Goal: Transaction & Acquisition: Purchase product/service

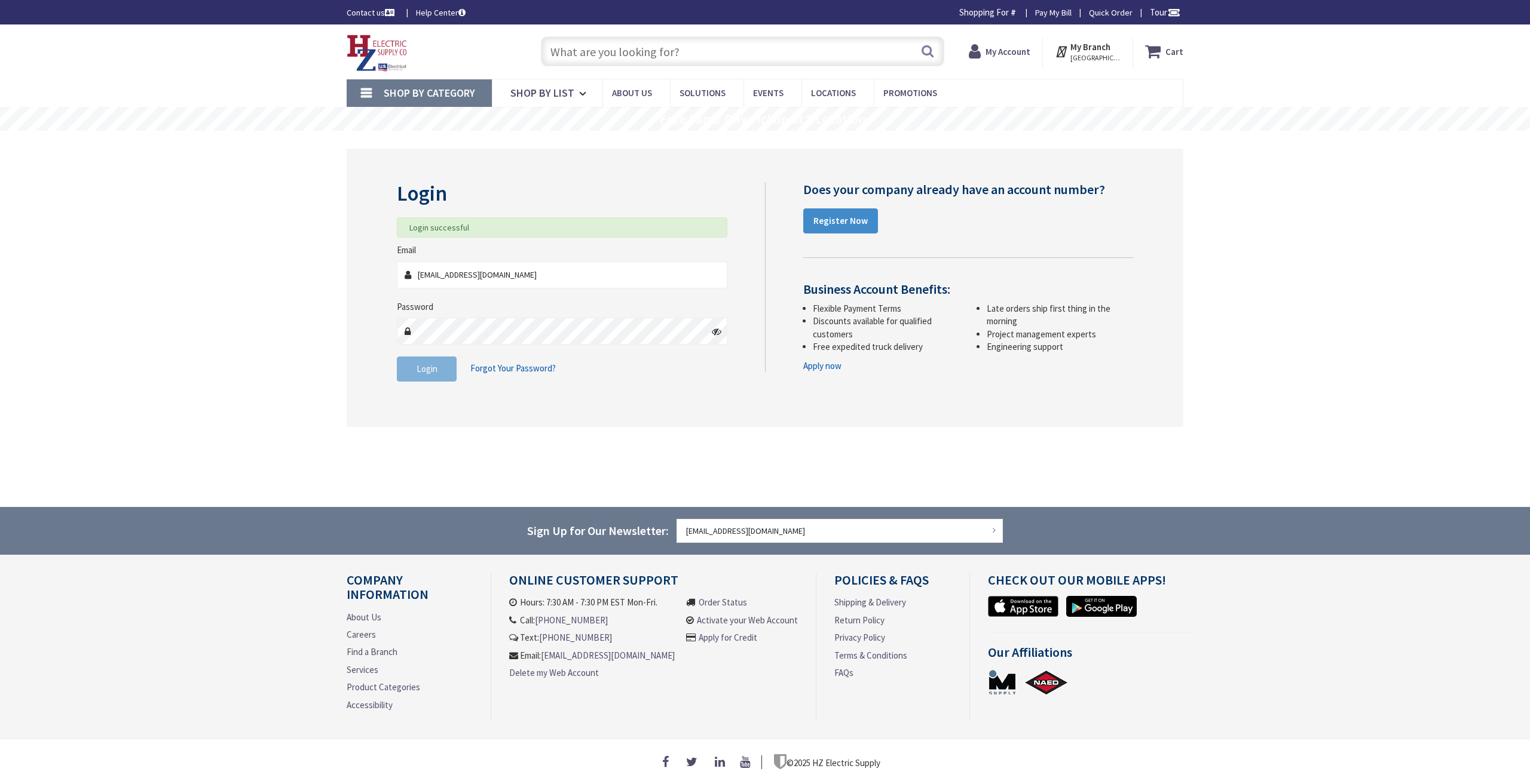
click at [571, 42] on input "text" at bounding box center [742, 51] width 403 height 30
type input "gfi"
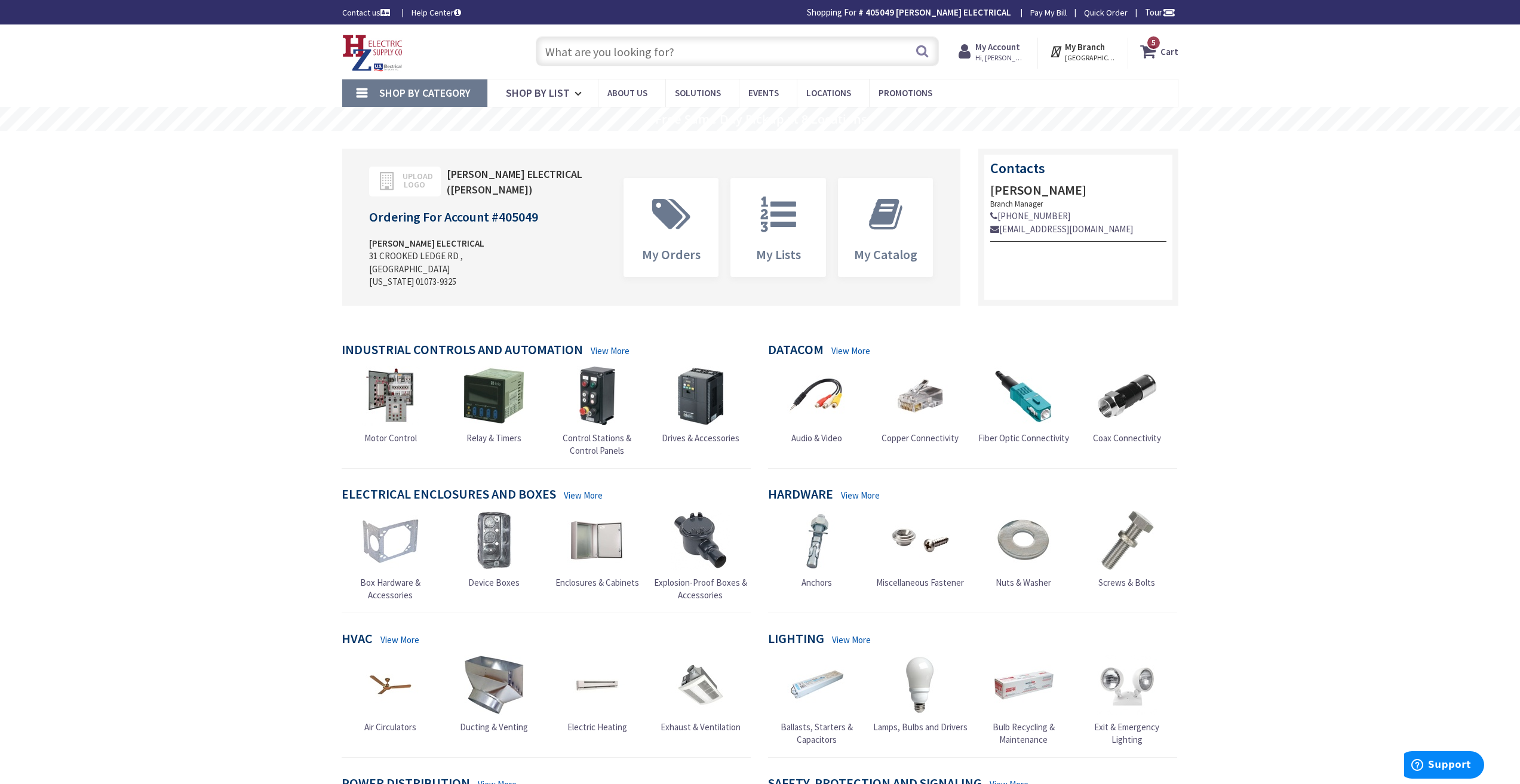
click at [666, 43] on input "text" at bounding box center [737, 51] width 403 height 30
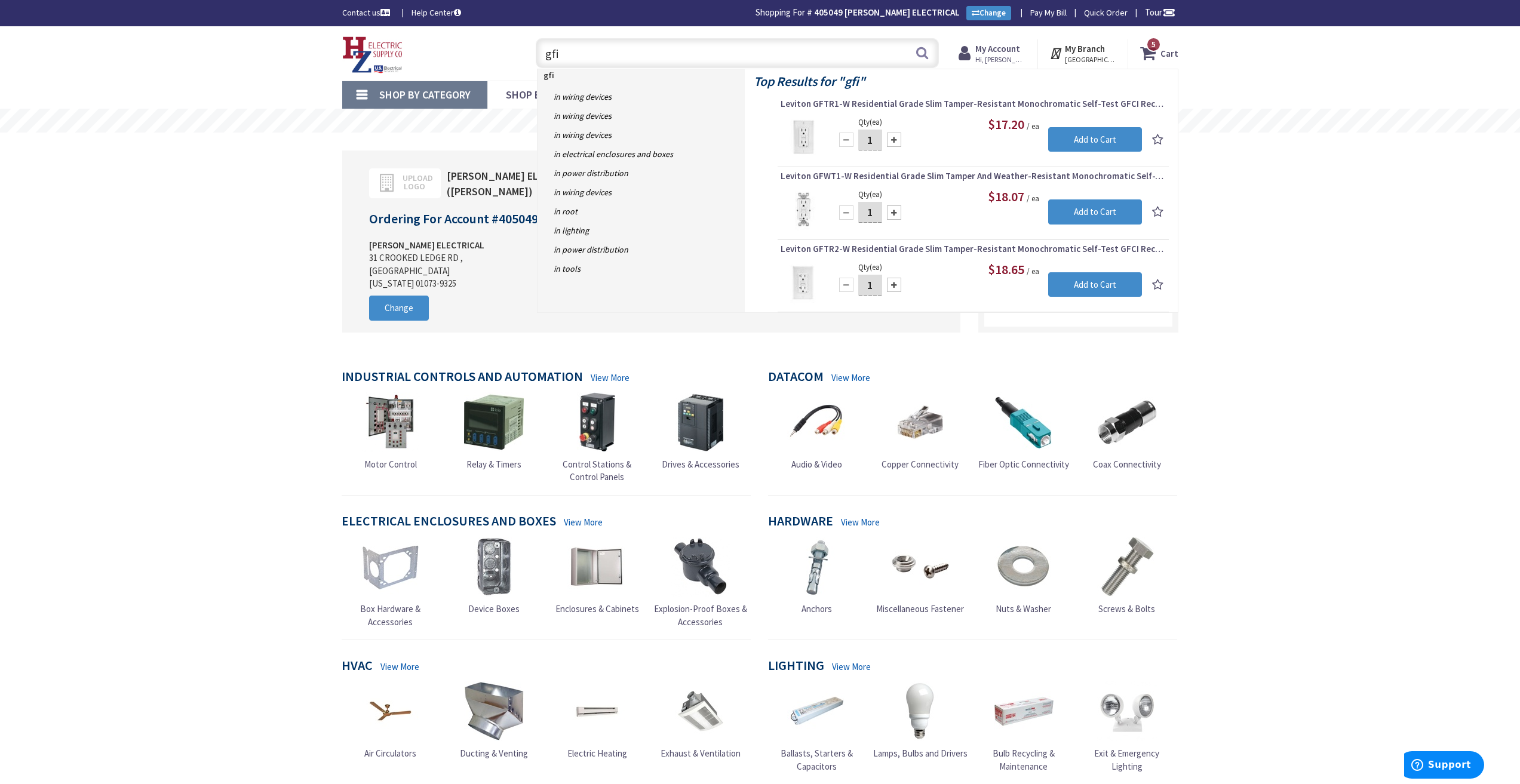
drag, startPoint x: 543, startPoint y: 57, endPoint x: 501, endPoint y: 51, distance: 42.4
click at [501, 51] on div "Toggle Nav gfi gfi Search 5 5 5 items Cart My Cart 5" at bounding box center [760, 53] width 854 height 40
drag, startPoint x: 548, startPoint y: 55, endPoint x: 537, endPoint y: 54, distance: 11.0
click at [537, 54] on input "4 in wafer" at bounding box center [737, 52] width 403 height 30
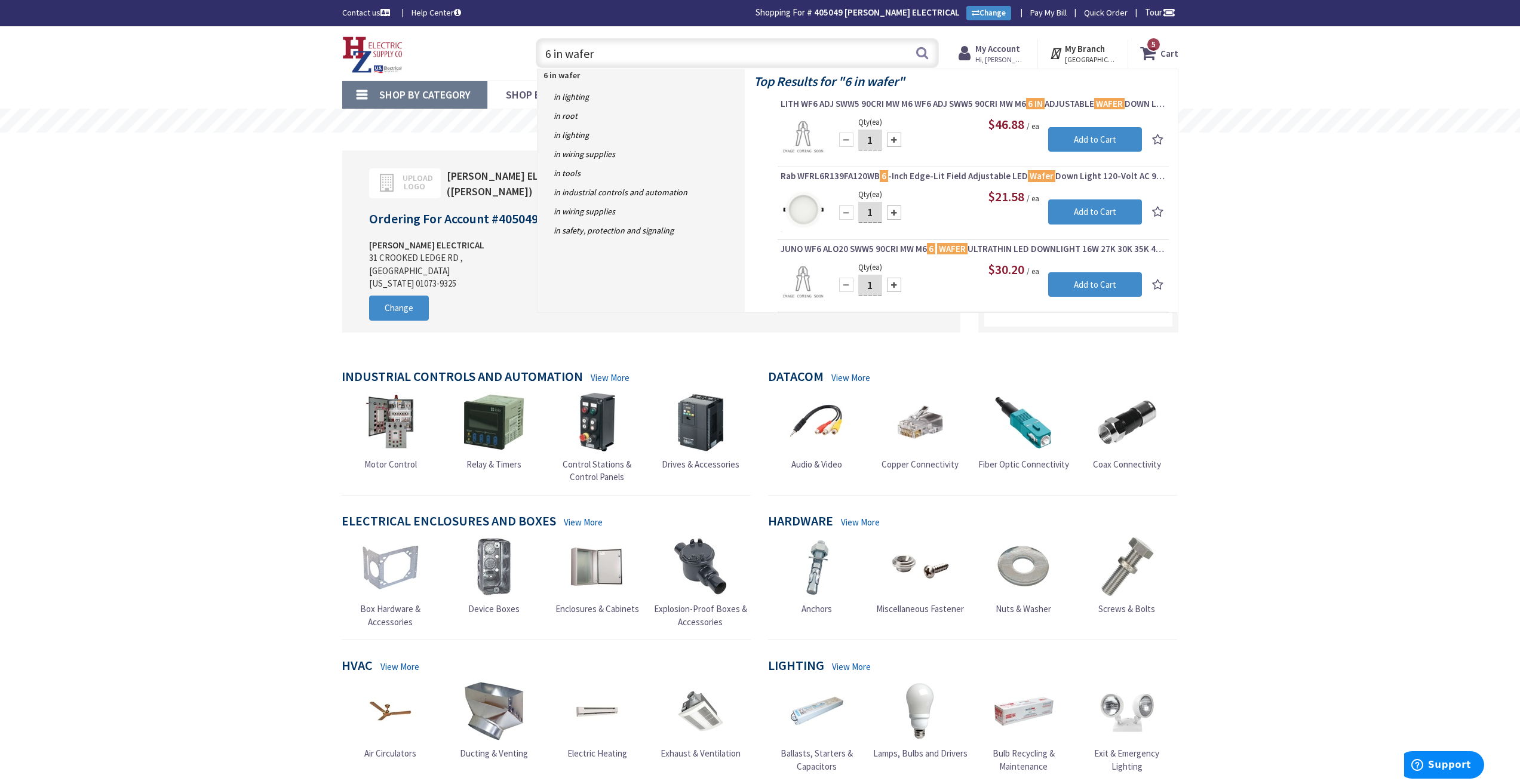
drag, startPoint x: 595, startPoint y: 56, endPoint x: 360, endPoint y: 58, distance: 235.0
click at [388, 57] on div "Toggle Nav 6 in wafer 6 in wafer Search 5 5 5 items Cart My Cart 5" at bounding box center [760, 53] width 854 height 40
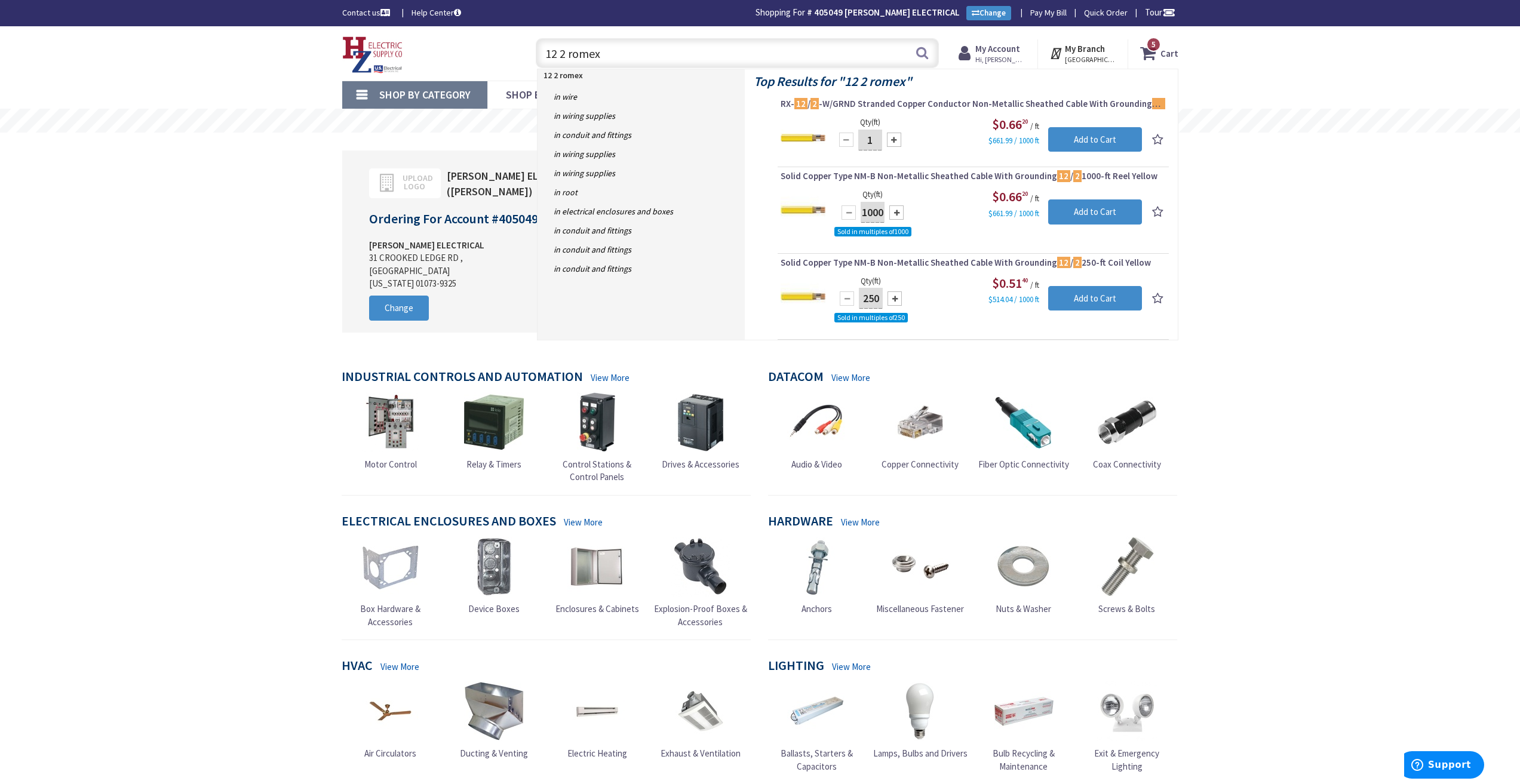
click at [556, 52] on input "12 2 romex" at bounding box center [737, 52] width 403 height 30
drag, startPoint x: 621, startPoint y: 52, endPoint x: 432, endPoint y: 30, distance: 190.3
click at [442, 34] on div "Toggle Nav 14 2 romex 14 2 romex Search 5 5 5 items Cart My Cart 5" at bounding box center [760, 53] width 854 height 40
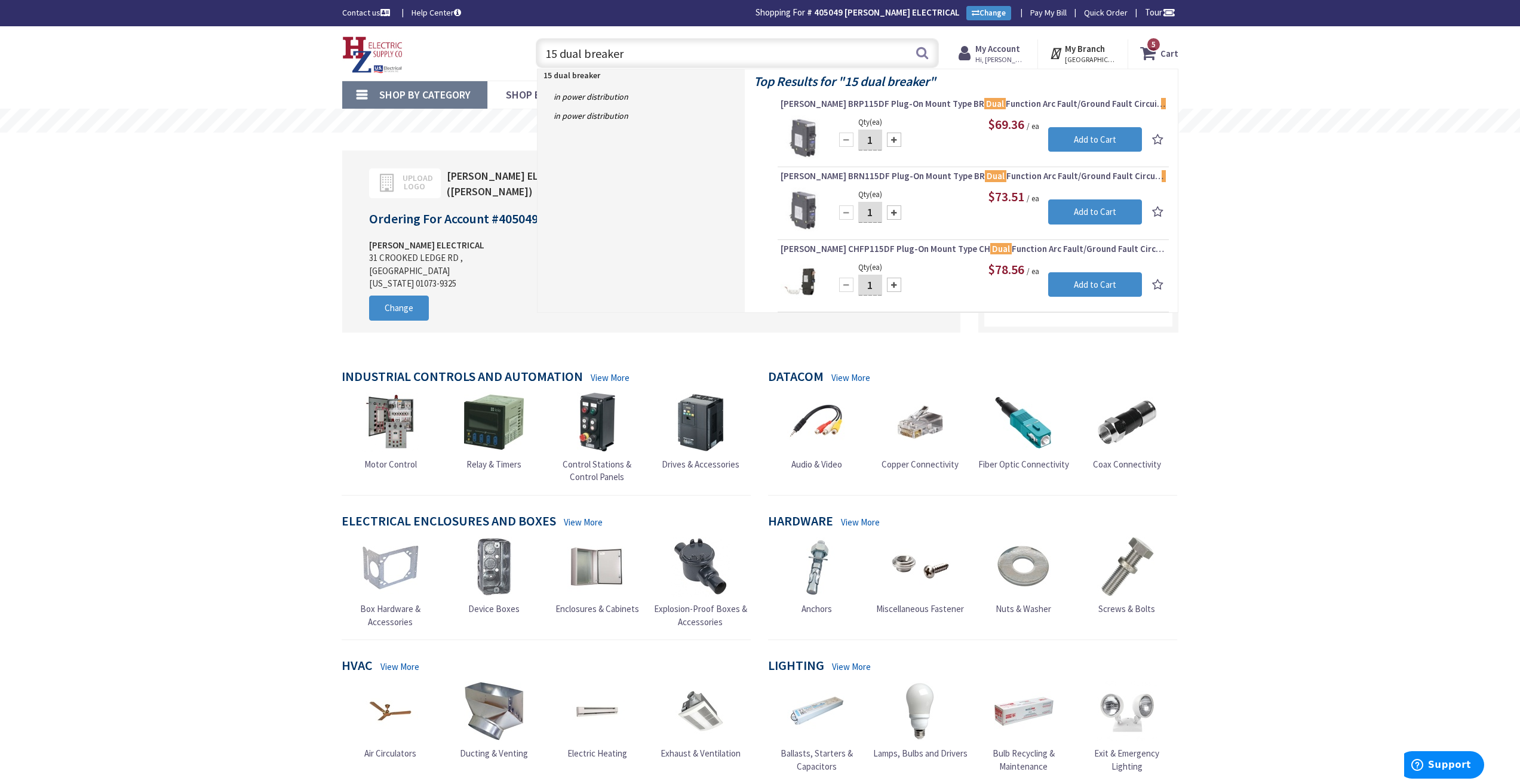
type input "15 dual breaker"
